Goal: Check status: Check status

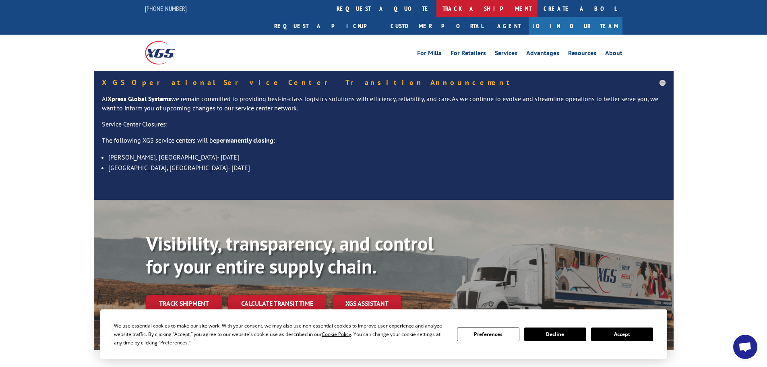
click at [436, 12] on link "track a shipment" at bounding box center [486, 8] width 101 height 17
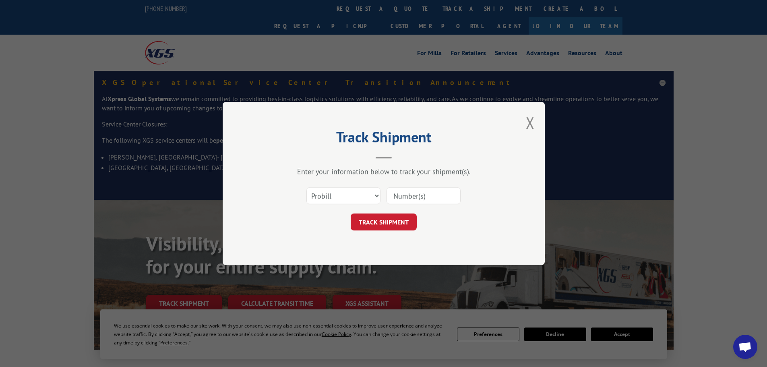
click at [396, 194] on input at bounding box center [423, 195] width 74 height 17
paste input "17228301"
type input "17228301"
click at [385, 220] on button "TRACK SHIPMENT" at bounding box center [384, 221] width 66 height 17
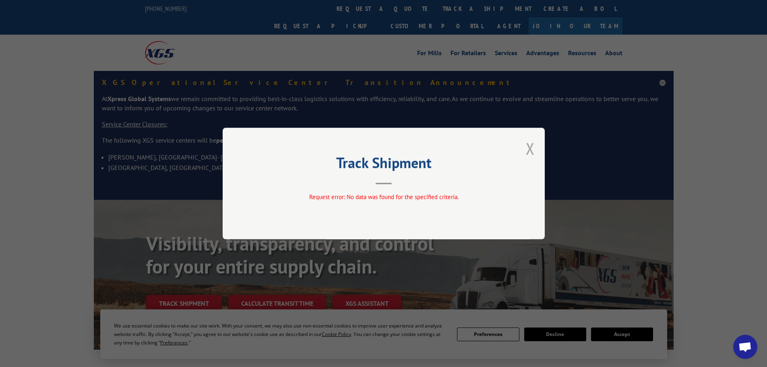
click at [530, 148] on button "Close modal" at bounding box center [530, 148] width 9 height 21
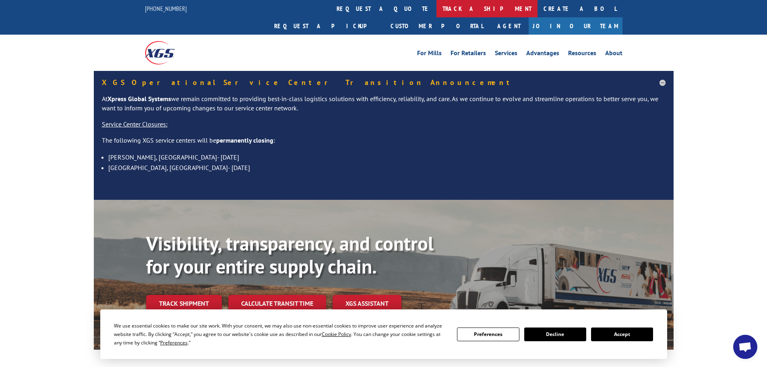
click at [436, 10] on link "track a shipment" at bounding box center [486, 8] width 101 height 17
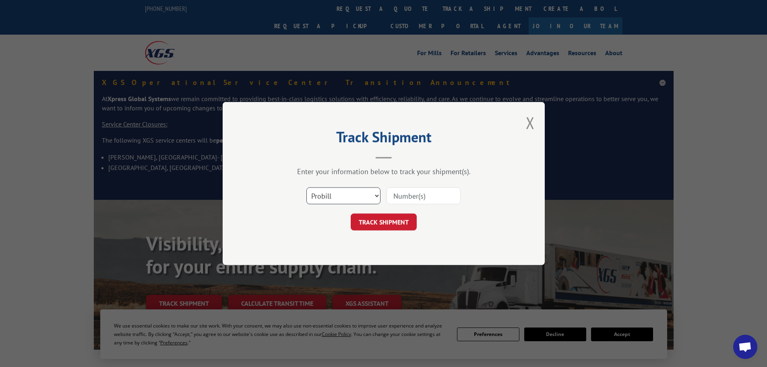
drag, startPoint x: 369, startPoint y: 200, endPoint x: 363, endPoint y: 201, distance: 5.2
click at [369, 200] on select "Select category... Probill BOL PO" at bounding box center [343, 195] width 74 height 17
select select "bol"
click at [306, 187] on select "Select category... Probill BOL PO" at bounding box center [343, 195] width 74 height 17
click at [399, 197] on input at bounding box center [423, 195] width 74 height 17
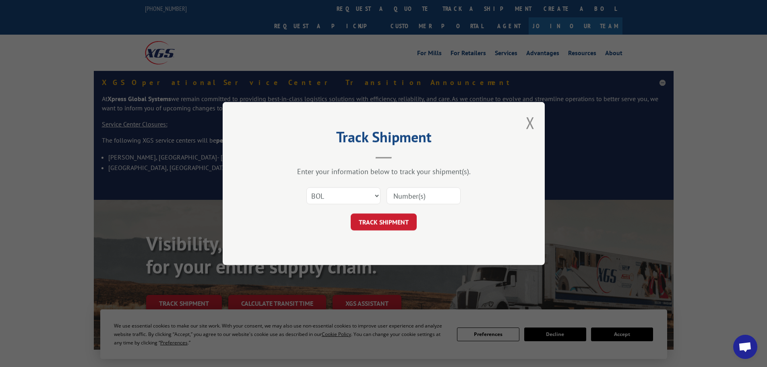
paste input "6008403"
type input "6008403"
click at [363, 226] on button "TRACK SHIPMENT" at bounding box center [384, 221] width 66 height 17
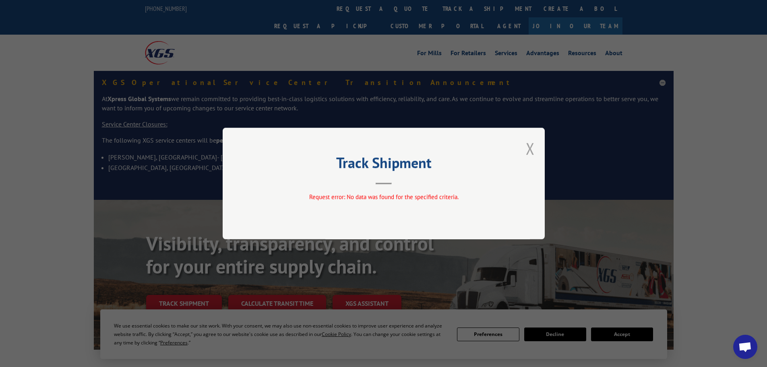
click at [532, 145] on button "Close modal" at bounding box center [530, 148] width 9 height 21
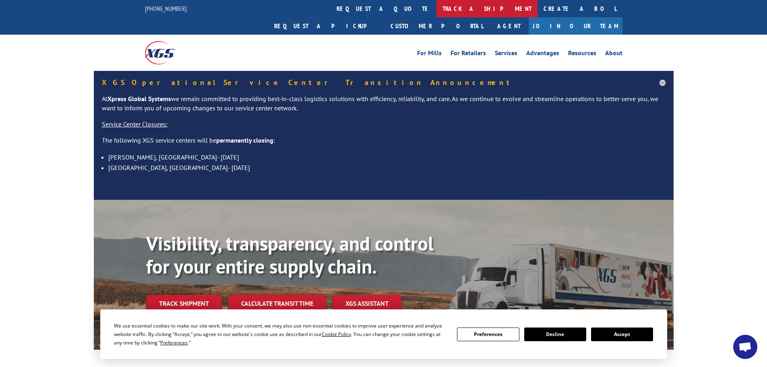
click at [436, 7] on link "track a shipment" at bounding box center [486, 8] width 101 height 17
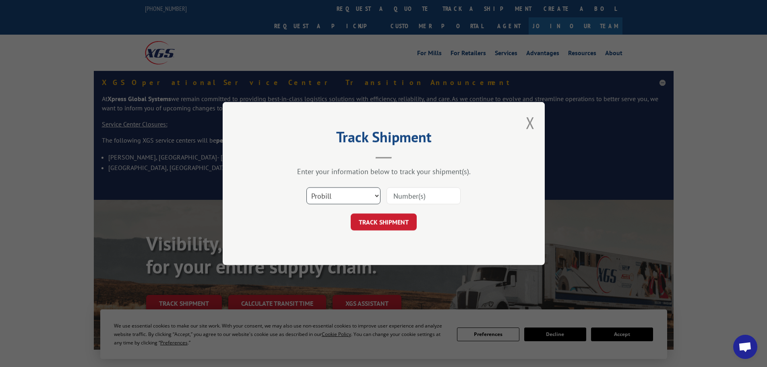
click at [338, 202] on select "Select category... Probill BOL PO" at bounding box center [343, 195] width 74 height 17
select select "po"
click at [306, 187] on select "Select category... Probill BOL PO" at bounding box center [343, 195] width 74 height 17
click at [396, 193] on input at bounding box center [423, 195] width 74 height 17
paste input "28503132"
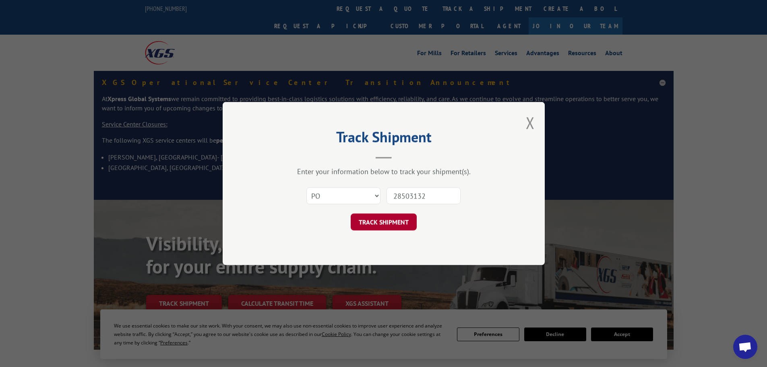
type input "28503132"
click at [388, 220] on button "TRACK SHIPMENT" at bounding box center [384, 221] width 66 height 17
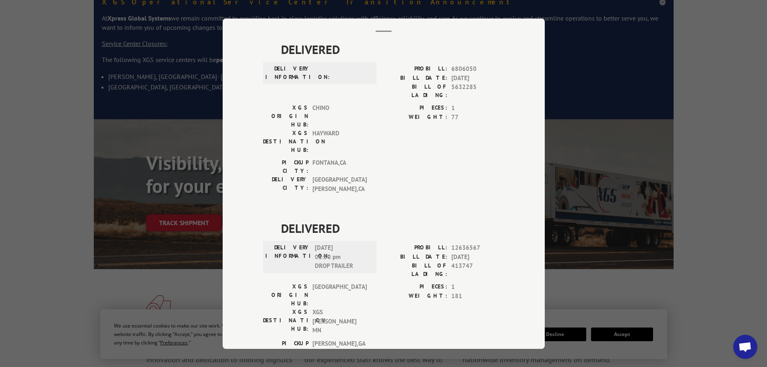
scroll to position [1, 0]
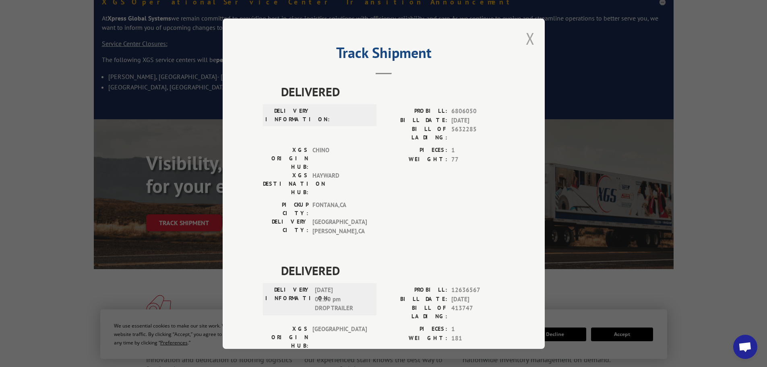
click at [526, 39] on button "Close modal" at bounding box center [530, 38] width 9 height 21
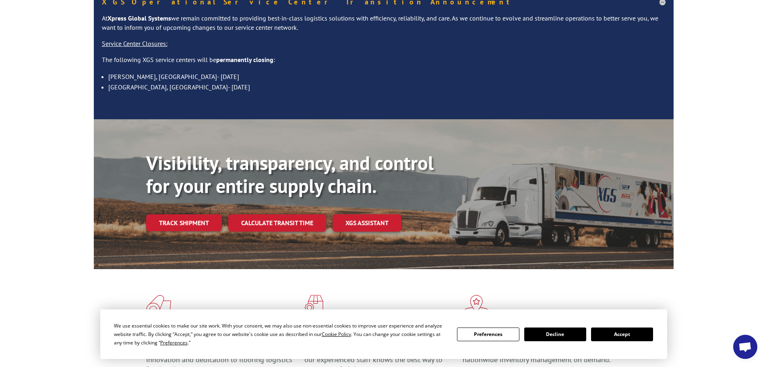
scroll to position [0, 0]
